Goal: Information Seeking & Learning: Find specific fact

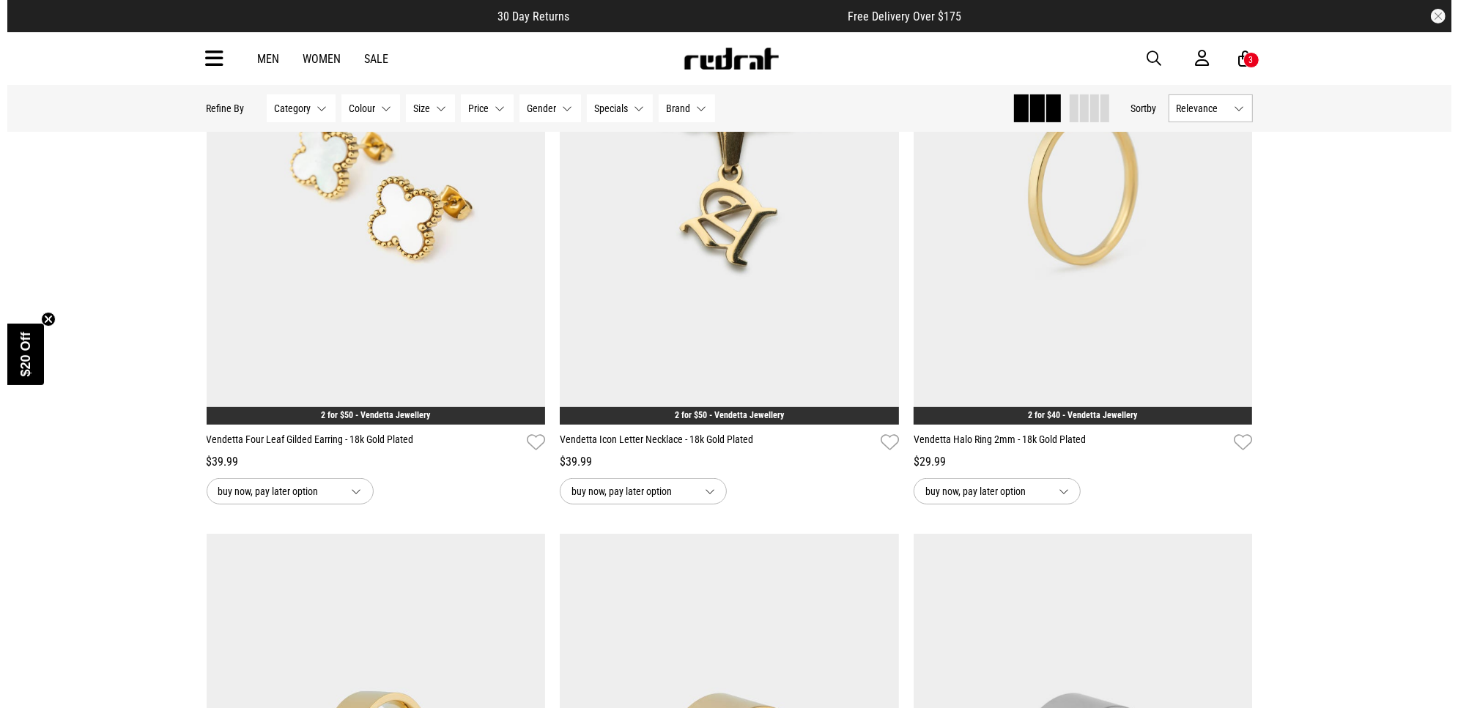
scroll to position [458, 0]
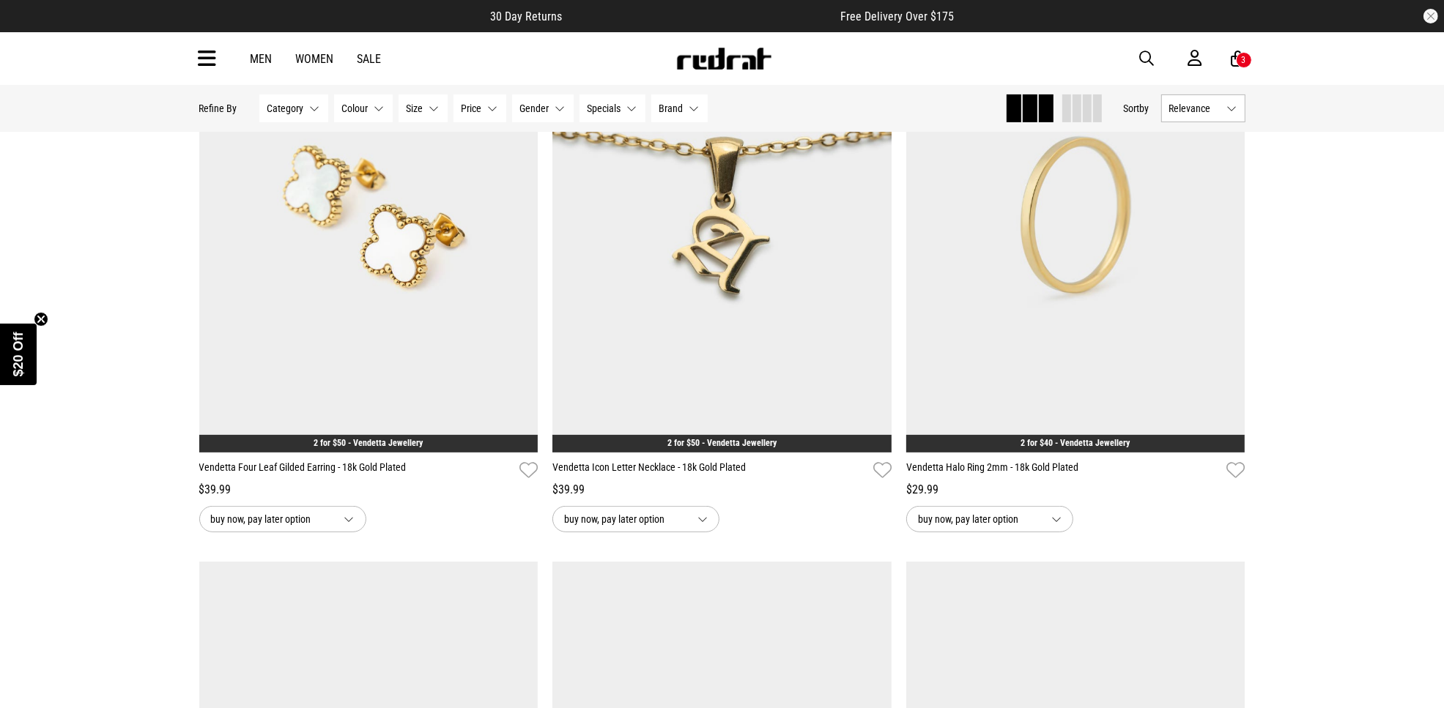
click at [1145, 60] on span "button" at bounding box center [1147, 59] width 15 height 18
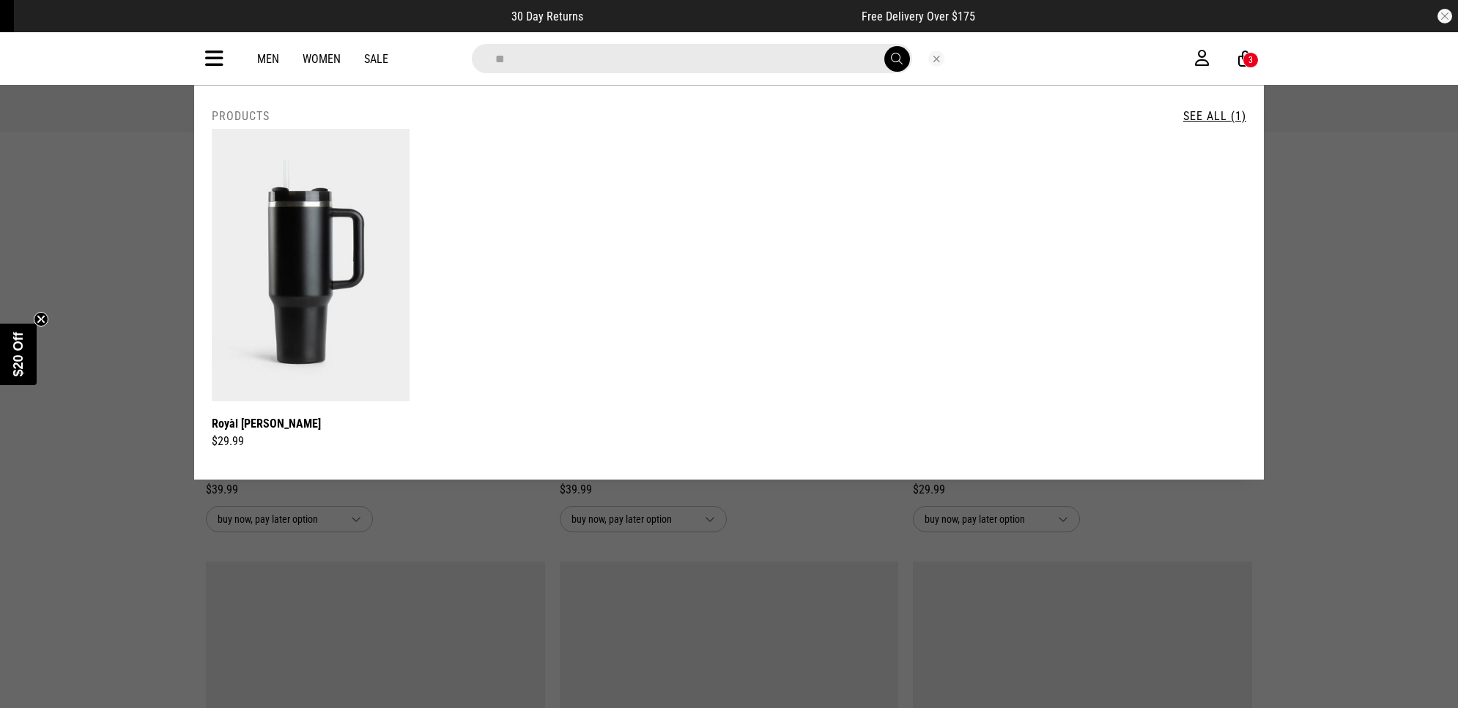
type input "*"
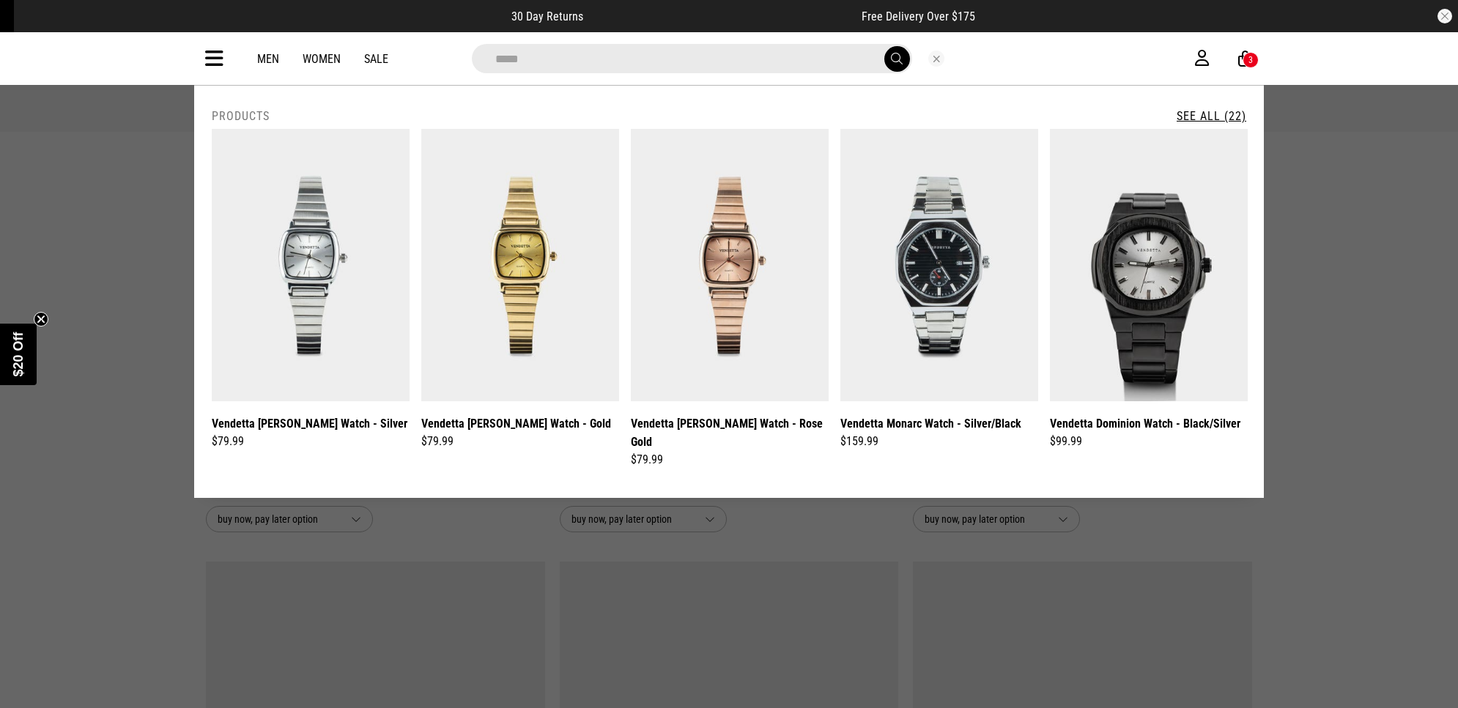
type input "*****"
click at [884, 46] on button "submit" at bounding box center [897, 59] width 26 height 26
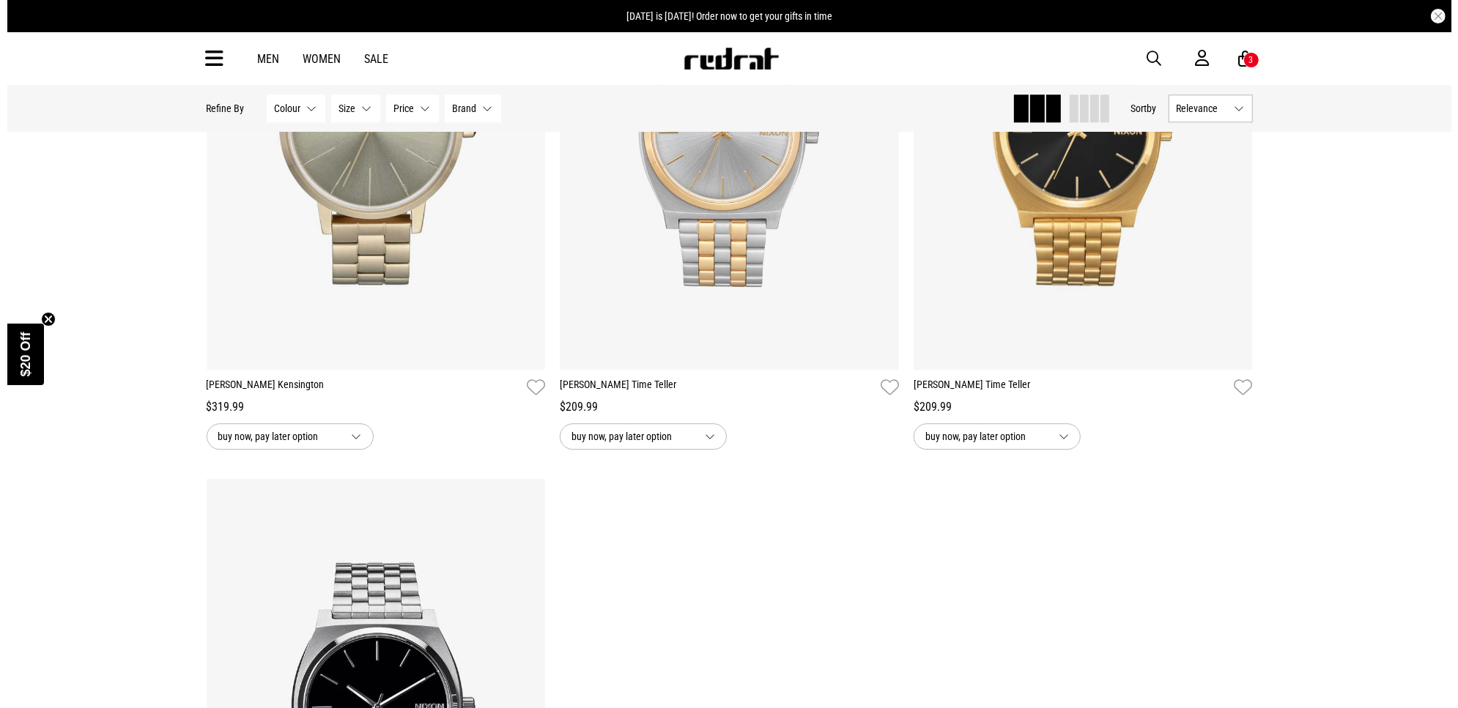
scroll to position [4303, 0]
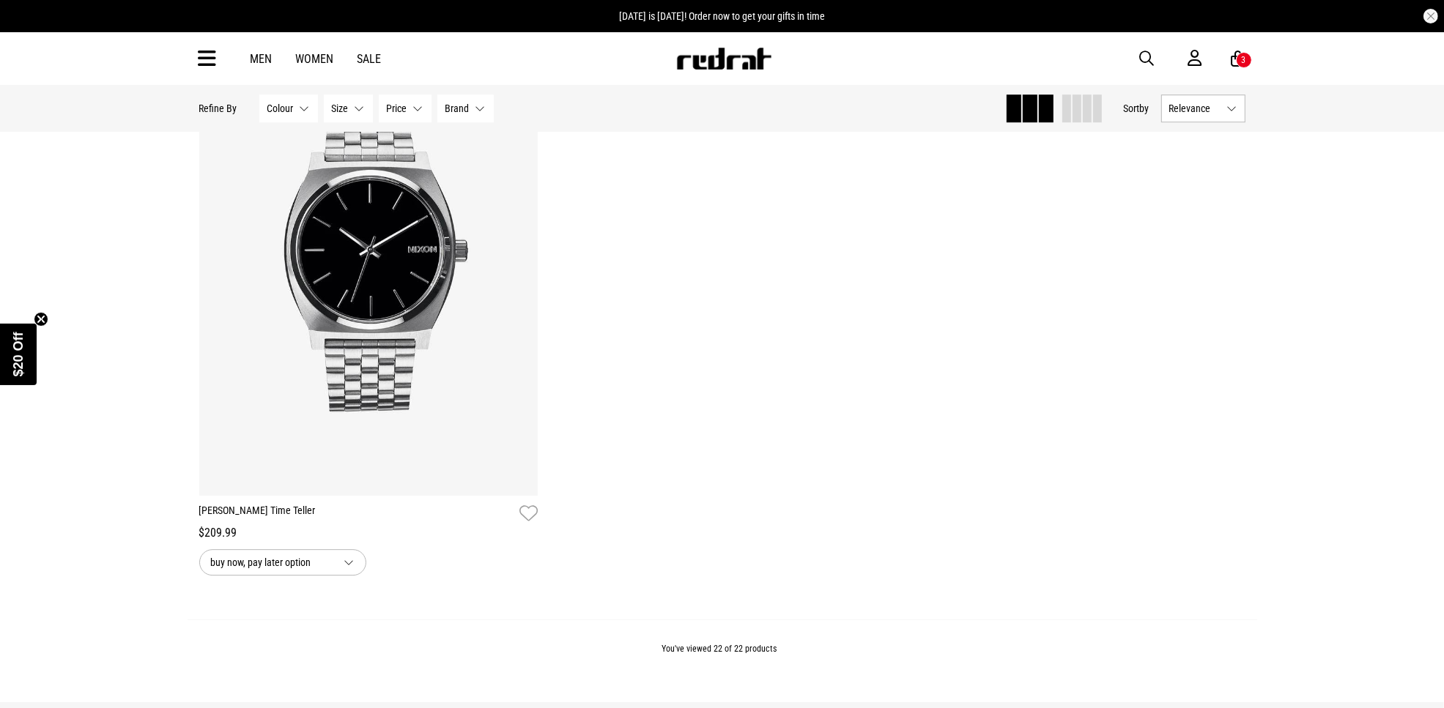
click at [1148, 55] on span "button" at bounding box center [1147, 59] width 15 height 18
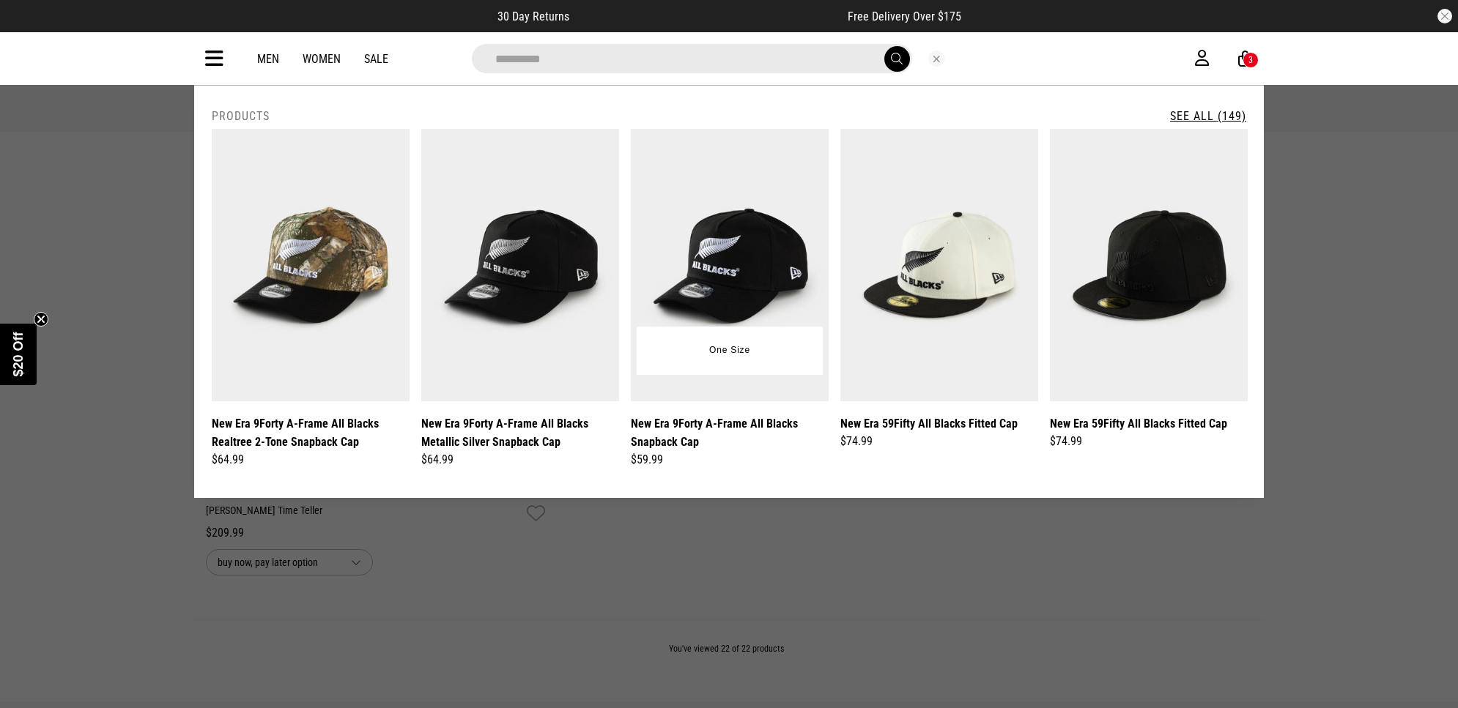
type input "*********"
click at [729, 240] on img at bounding box center [730, 265] width 198 height 272
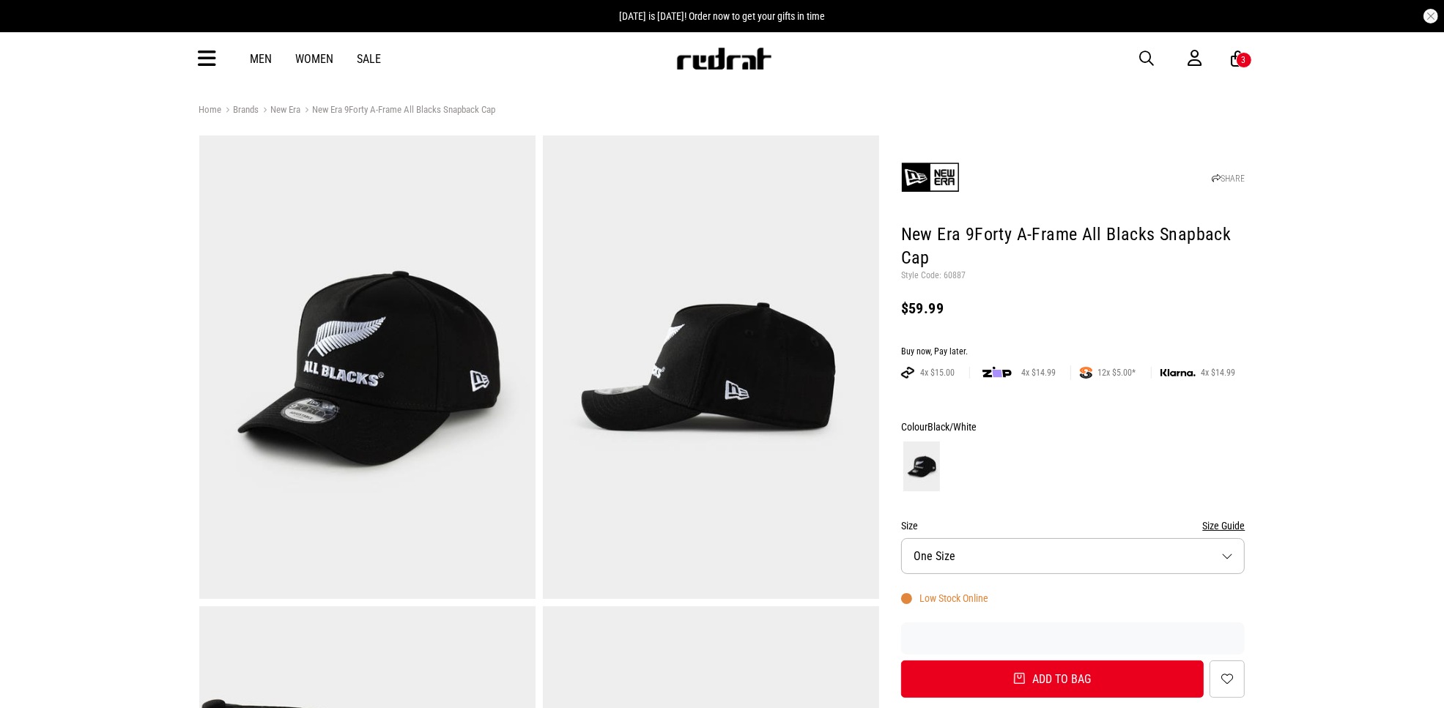
click at [947, 275] on p "Style Code: 60887" at bounding box center [1073, 276] width 344 height 12
click at [947, 273] on p "Style Code: 60887" at bounding box center [1073, 276] width 344 height 12
copy p "60887"
